Goal: Task Accomplishment & Management: Manage account settings

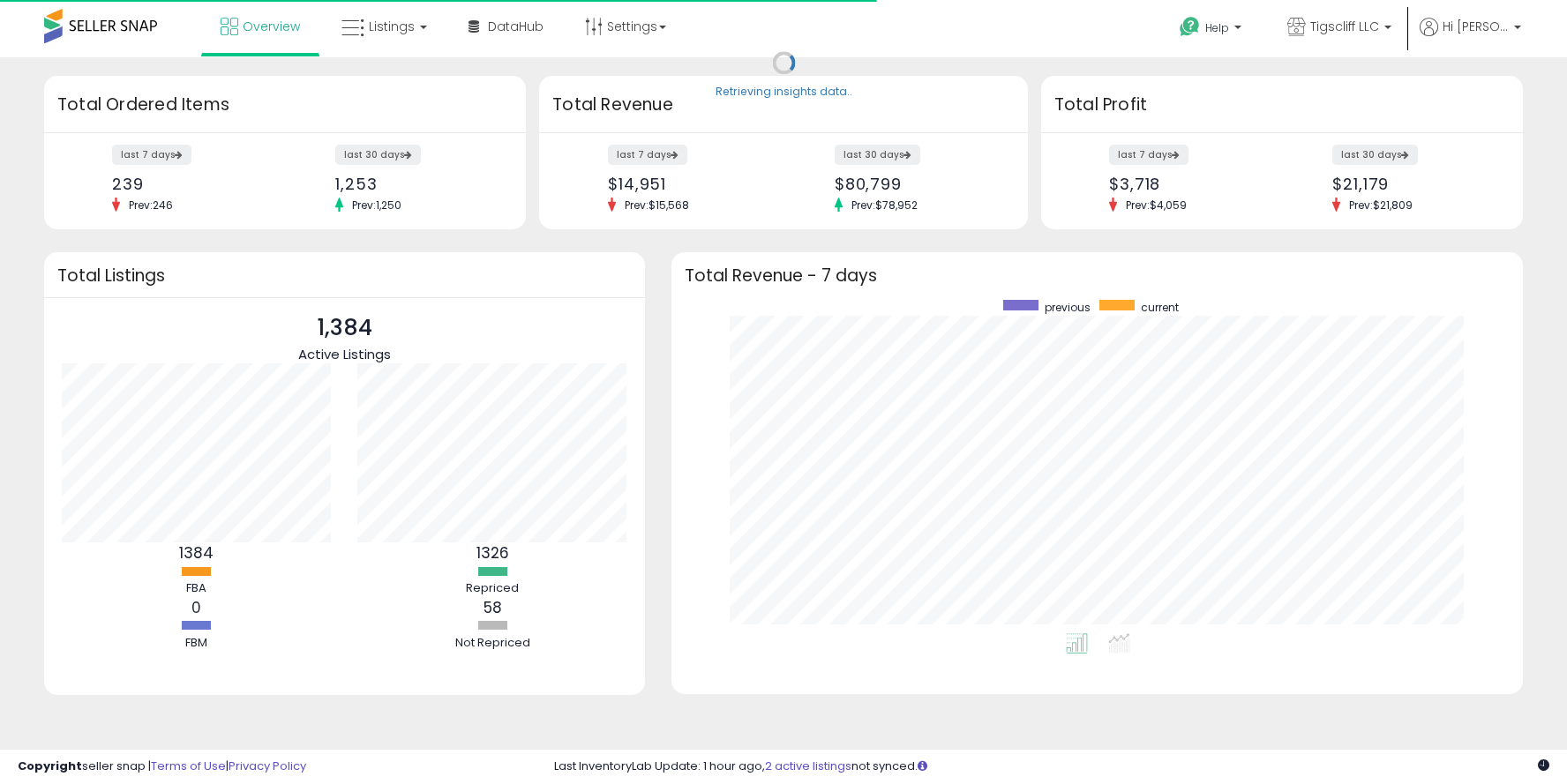
scroll to position [333, 816]
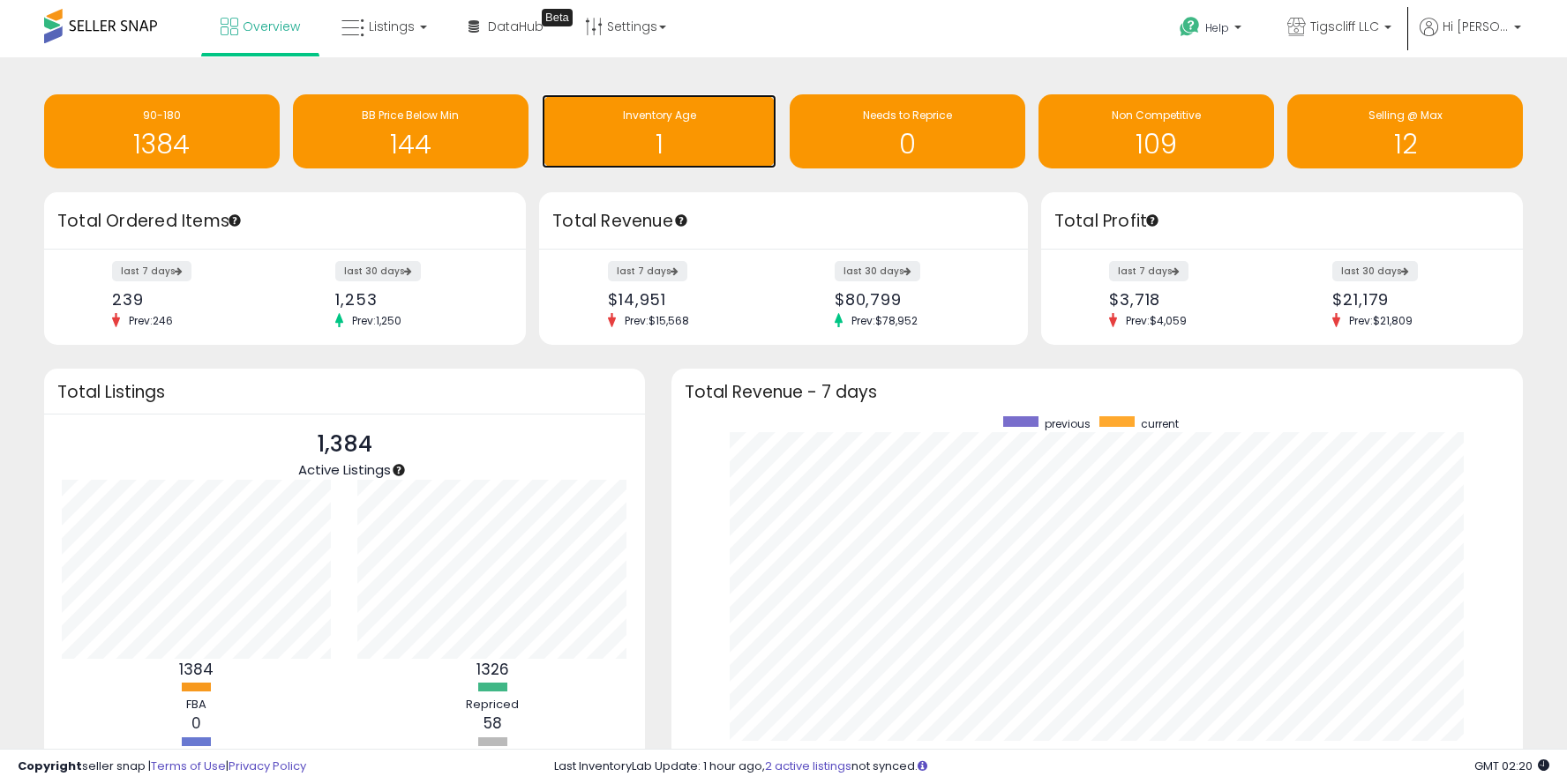
click at [625, 115] on span "Inventory Age" at bounding box center [659, 115] width 74 height 15
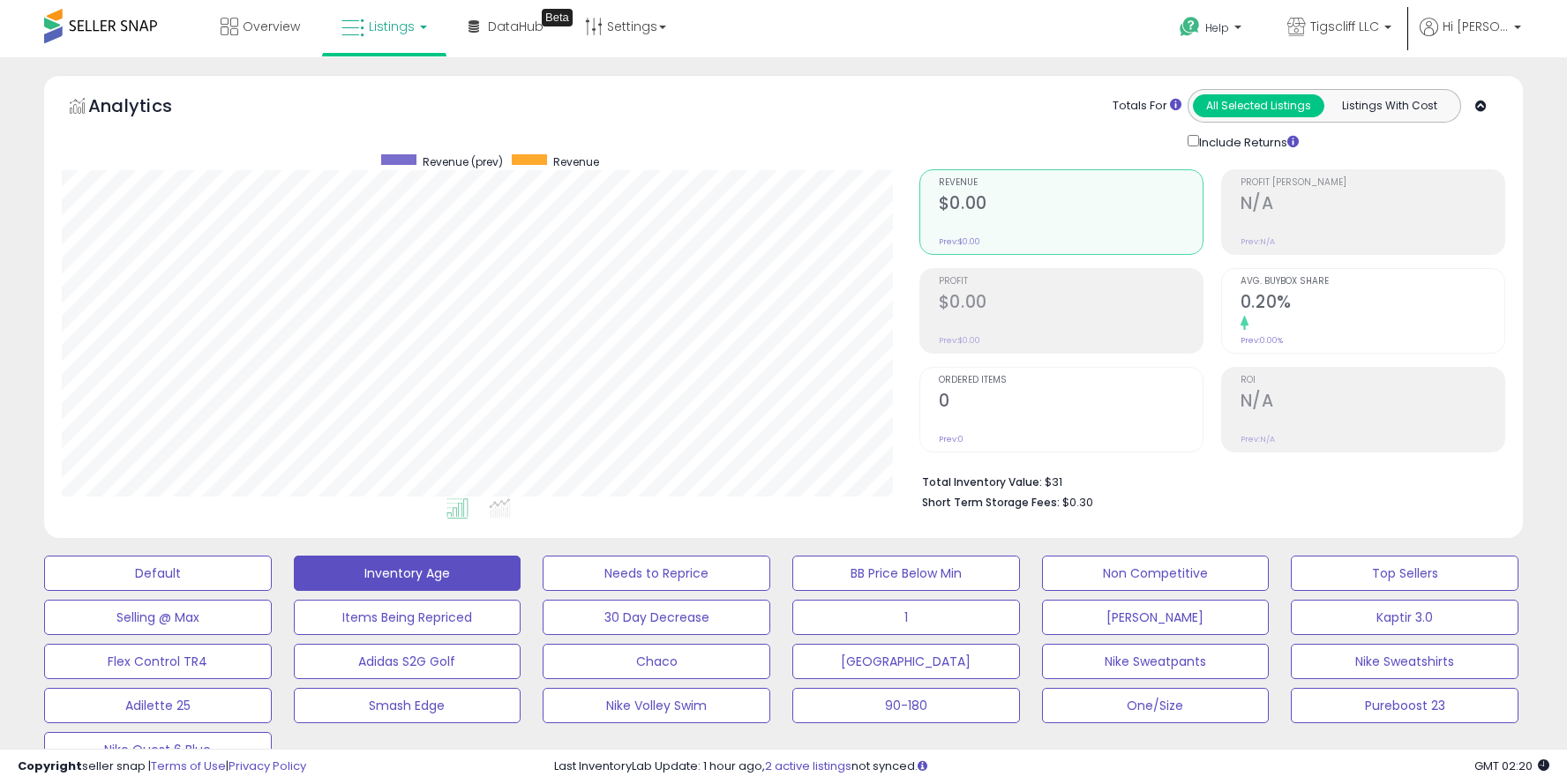
scroll to position [570, 0]
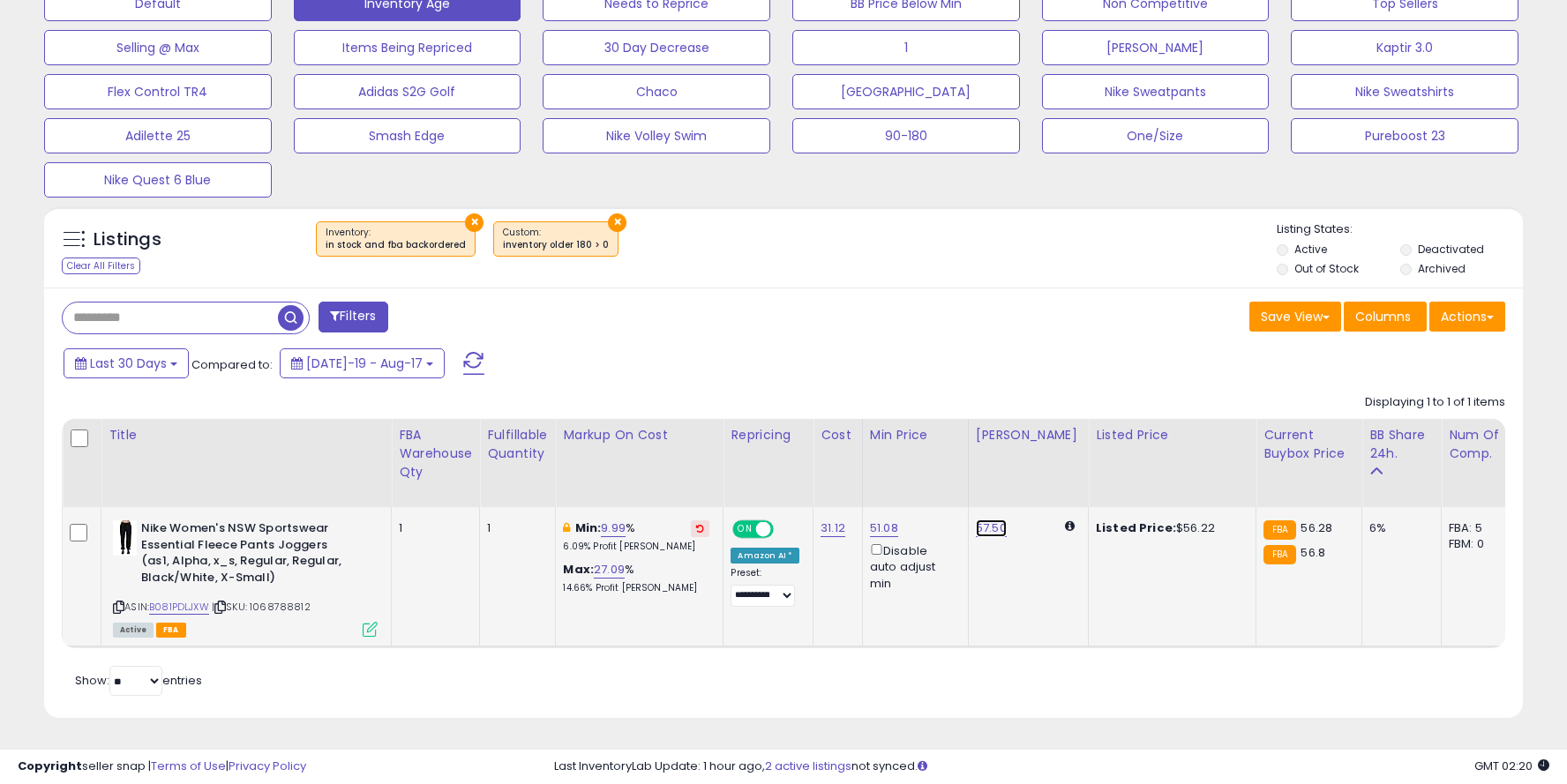
click at [994, 530] on link "57.50" at bounding box center [991, 528] width 31 height 17
type input "*"
type input "*****"
click button "submit" at bounding box center [1042, 466] width 30 height 26
